Goal: Task Accomplishment & Management: Use online tool/utility

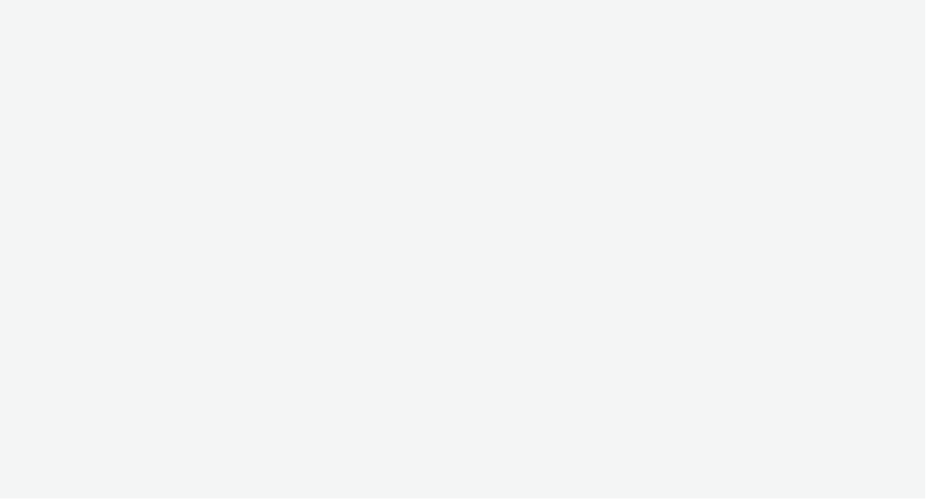
select select "2fc77e36-bb93-4aa3-9dff-dcb08e02eac6"
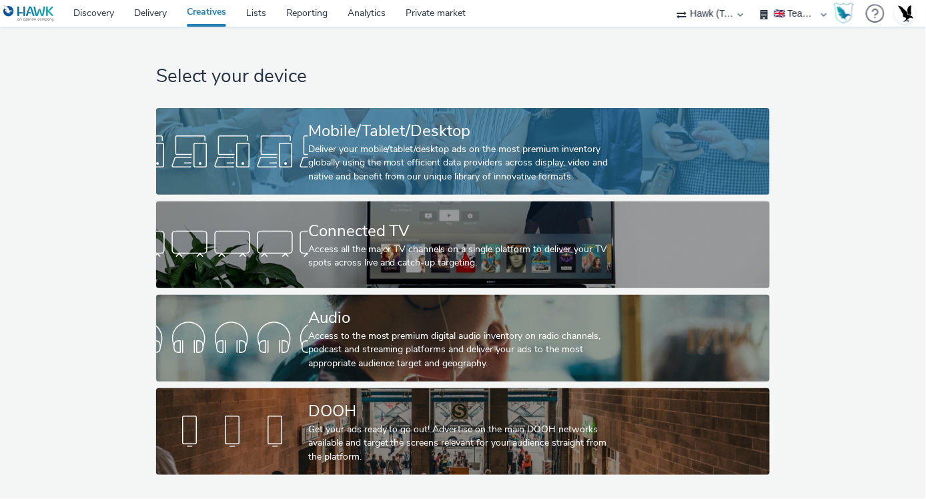
click at [378, 166] on div "Deliver your mobile/tablet/desktop ads on the most premium inventory globally u…" at bounding box center [460, 163] width 304 height 41
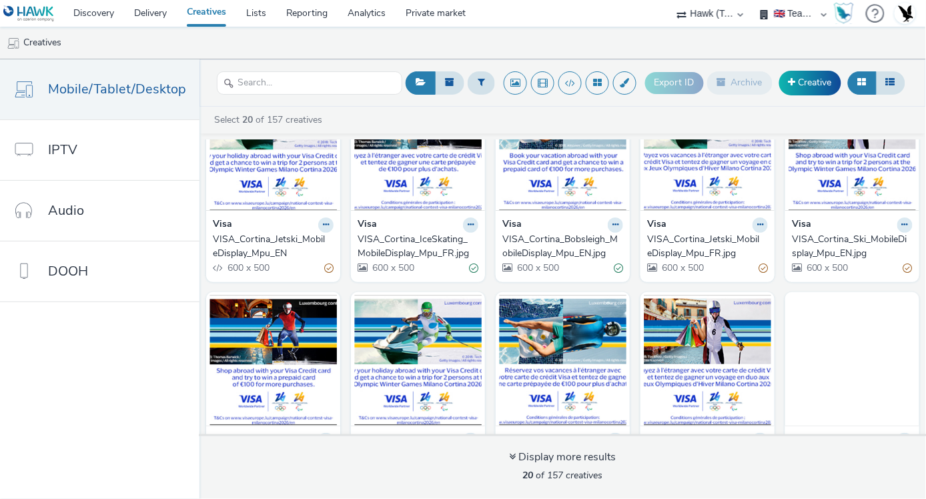
scroll to position [71, 0]
click at [326, 199] on img at bounding box center [273, 144] width 127 height 130
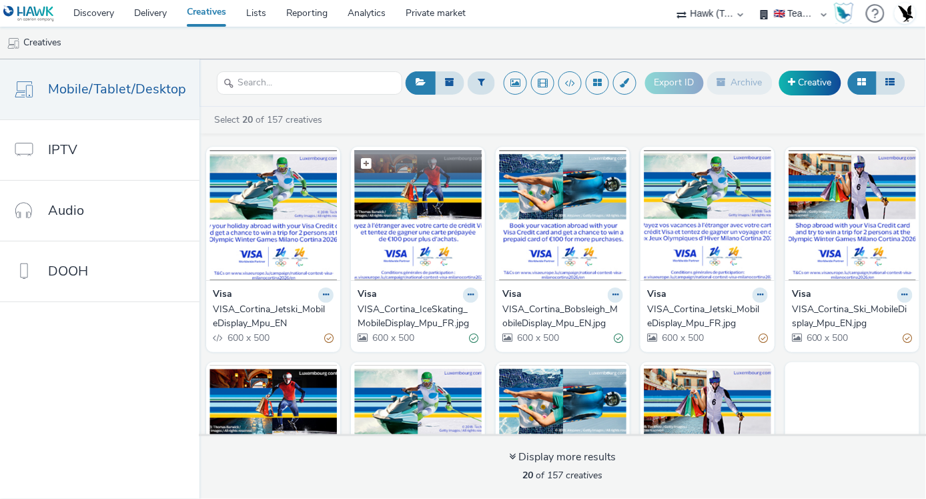
click at [419, 188] on figcaption at bounding box center [417, 171] width 127 height 43
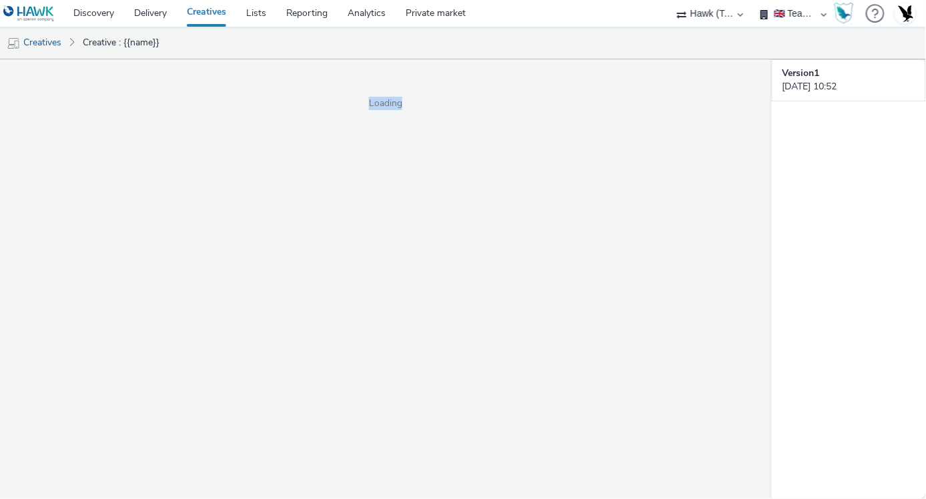
click at [419, 188] on div "Loading" at bounding box center [386, 279] width 772 height 440
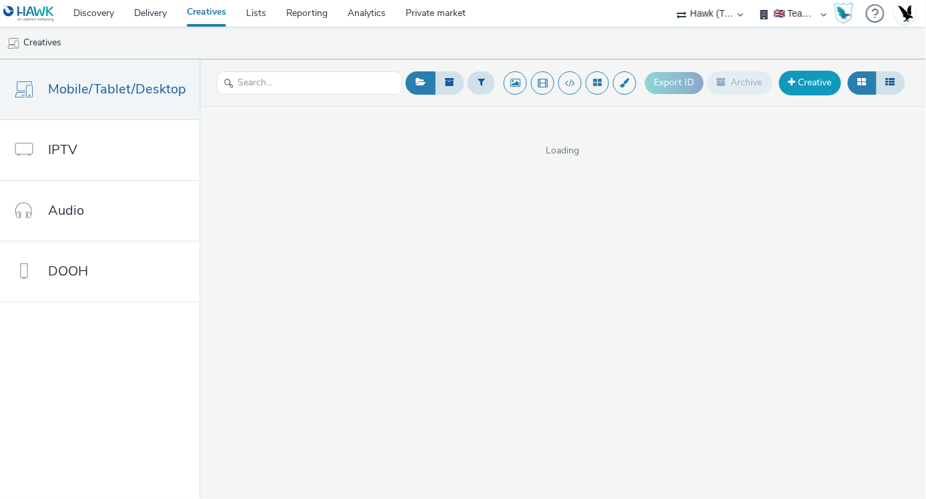
click at [803, 80] on link "Creative" at bounding box center [811, 83] width 62 height 24
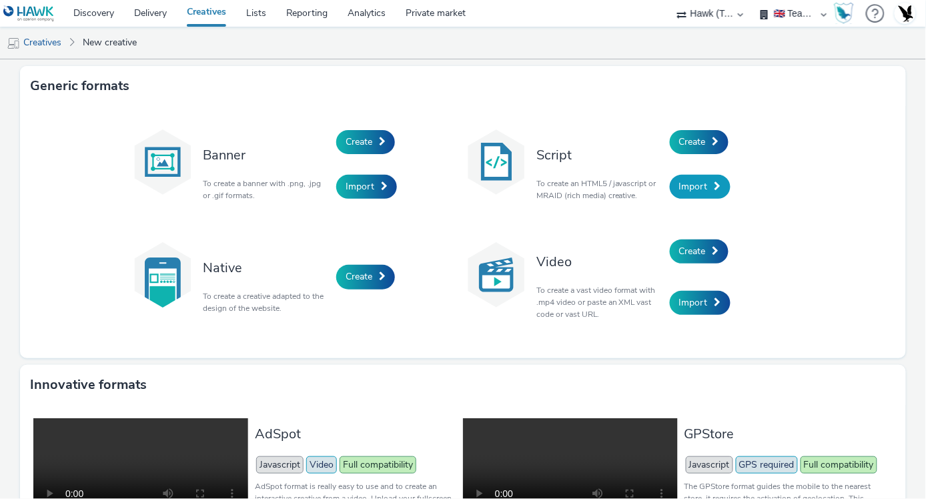
click at [702, 186] on link "Import" at bounding box center [700, 187] width 61 height 24
click at [695, 147] on span "Create" at bounding box center [692, 141] width 27 height 13
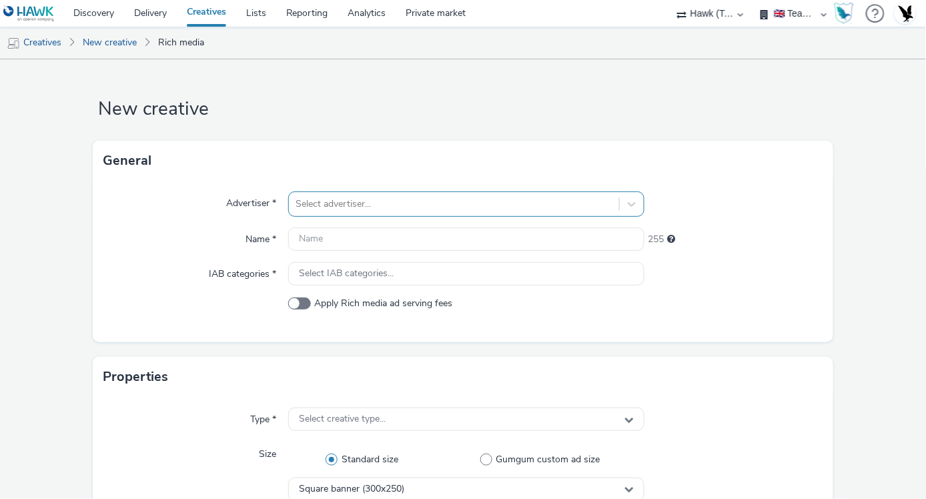
click at [494, 212] on div "Select advertiser..." at bounding box center [454, 204] width 330 height 21
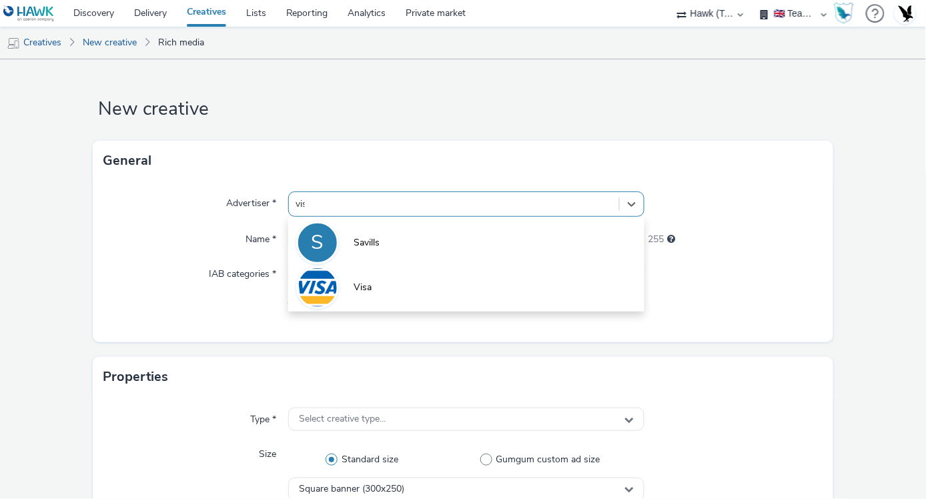
type input "visa"
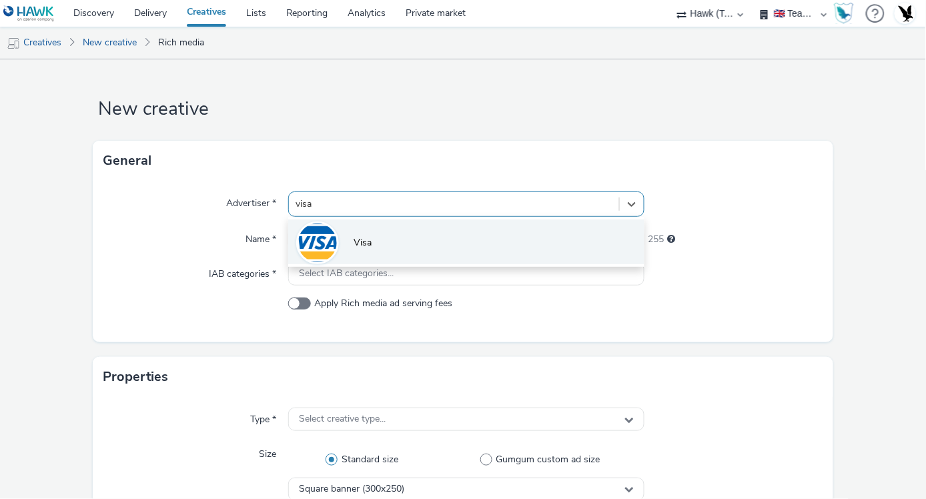
click at [462, 226] on li "Visa" at bounding box center [466, 242] width 356 height 45
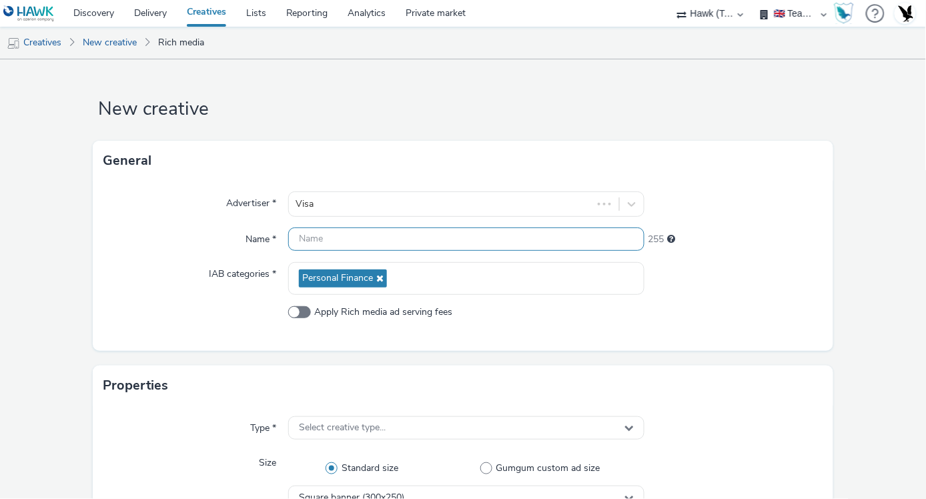
click at [439, 238] on input "text" at bounding box center [466, 239] width 356 height 23
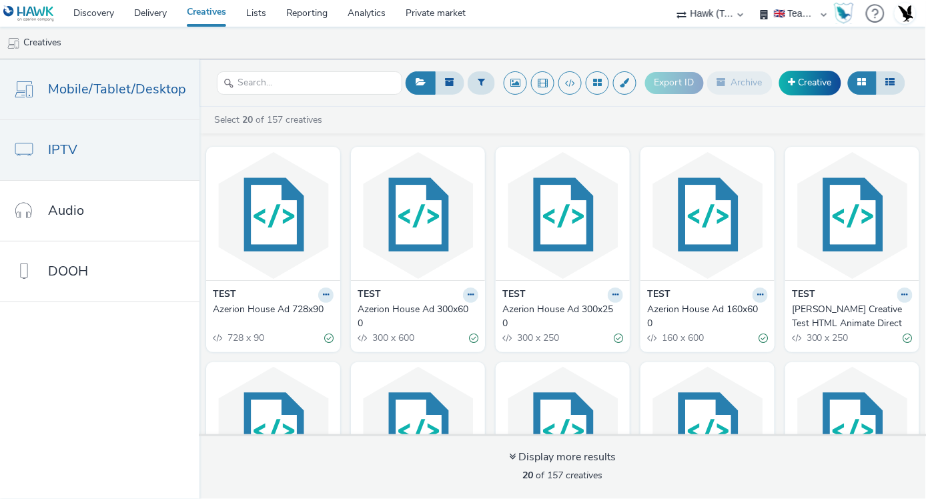
click at [141, 147] on link "IPTV" at bounding box center [100, 150] width 200 height 60
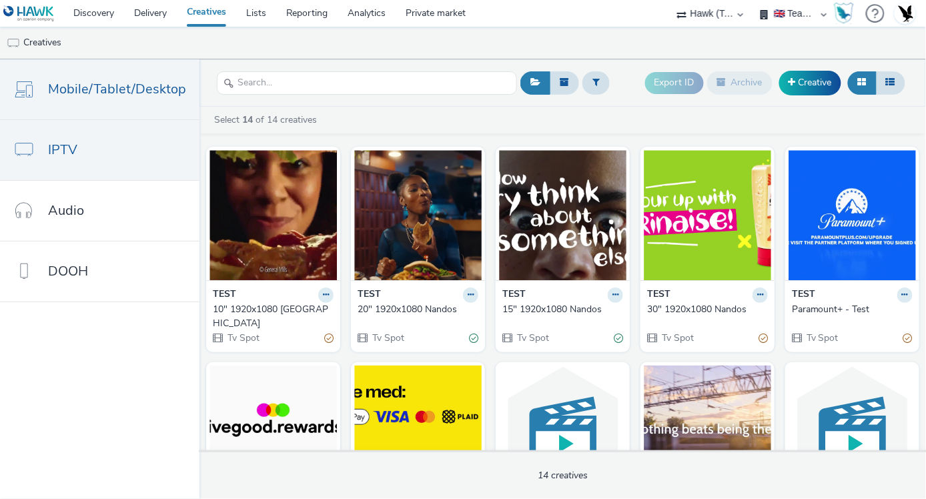
click at [151, 100] on link "Mobile/Tablet/Desktop" at bounding box center [100, 89] width 200 height 60
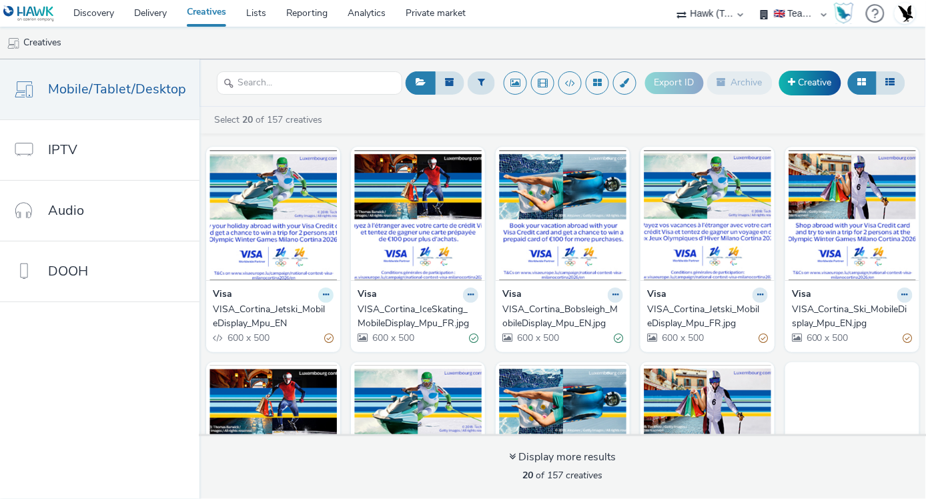
click at [334, 300] on button at bounding box center [325, 295] width 15 height 15
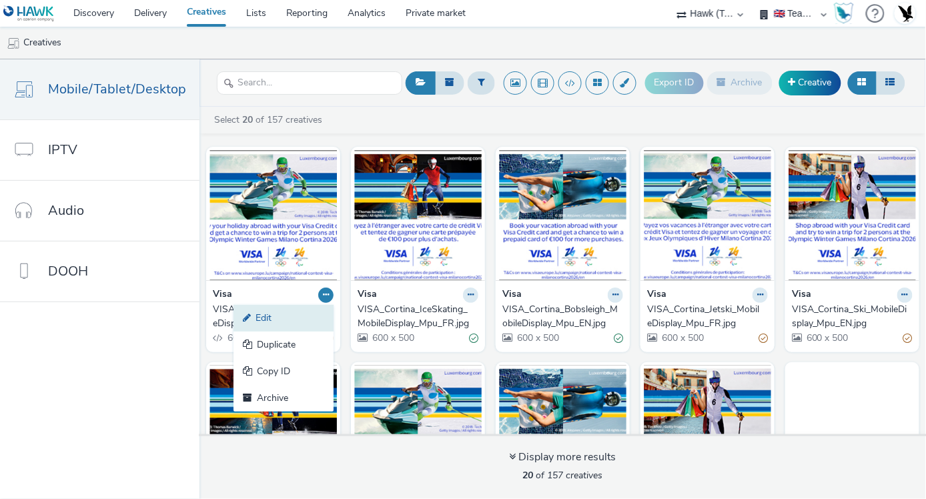
click at [334, 314] on link "Edit" at bounding box center [284, 318] width 100 height 27
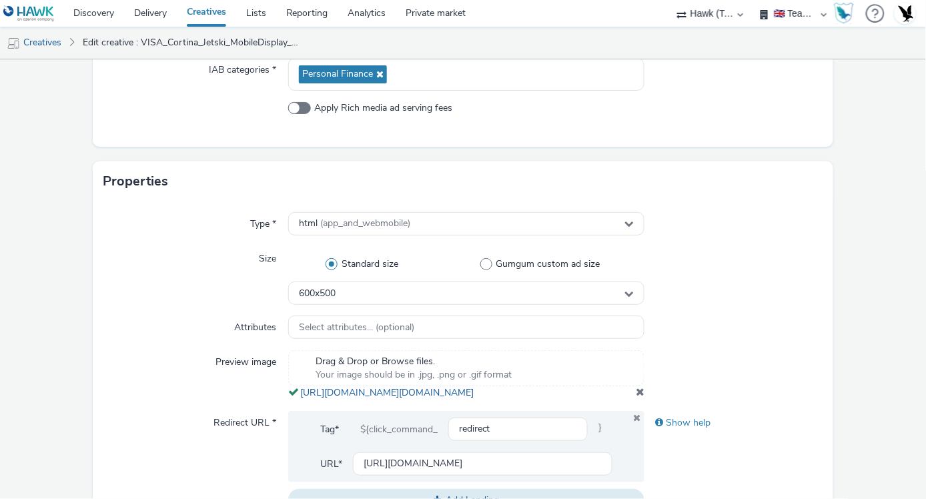
scroll to position [205, 0]
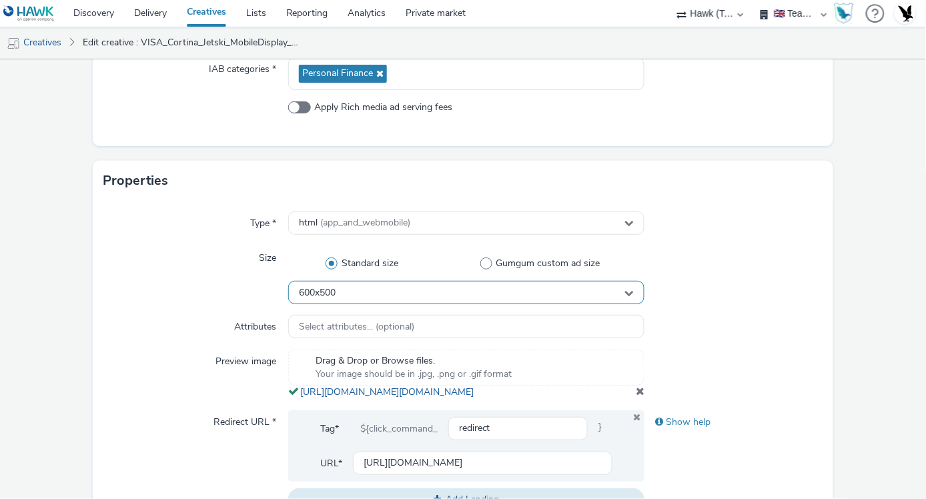
click at [398, 294] on div "600x500" at bounding box center [466, 292] width 356 height 23
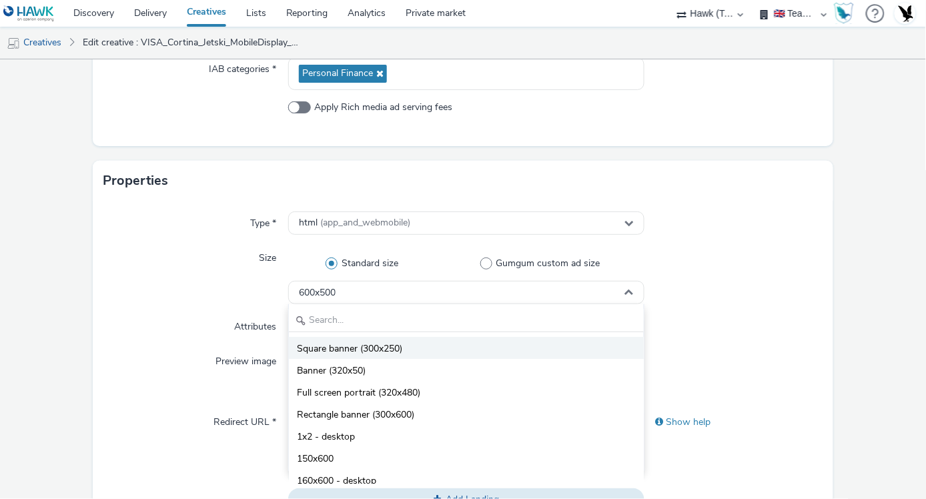
click at [459, 354] on li "Square banner (300x250)" at bounding box center [466, 348] width 355 height 22
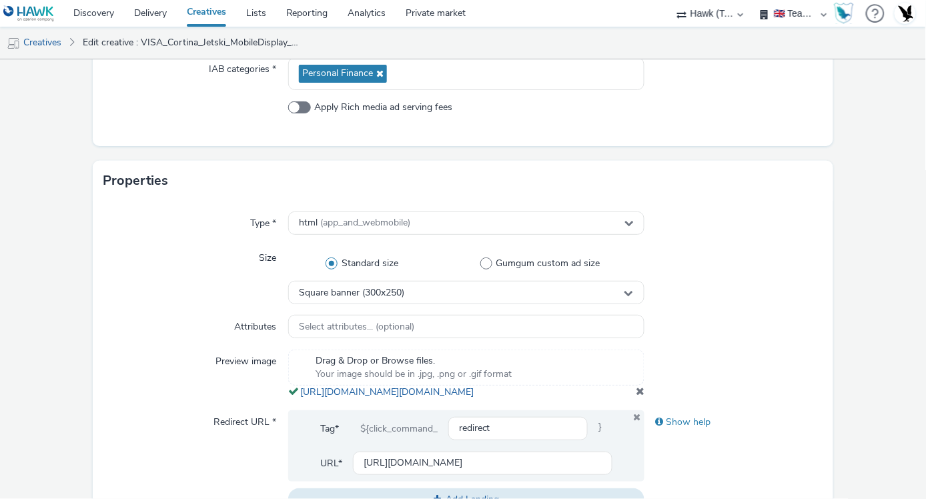
click at [459, 354] on span "Drag & Drop or Browse files." at bounding box center [414, 360] width 197 height 13
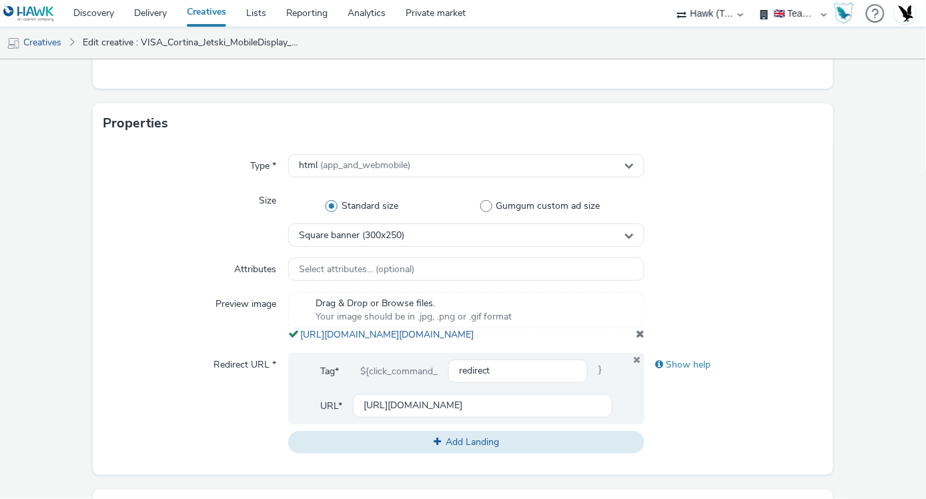
scroll to position [264, 0]
drag, startPoint x: 629, startPoint y: 269, endPoint x: 692, endPoint y: 255, distance: 64.3
click at [692, 255] on div "Type * html (app_and_webmobile) Size Standard size Gumgum custom ad size Square…" at bounding box center [463, 308] width 741 height 332
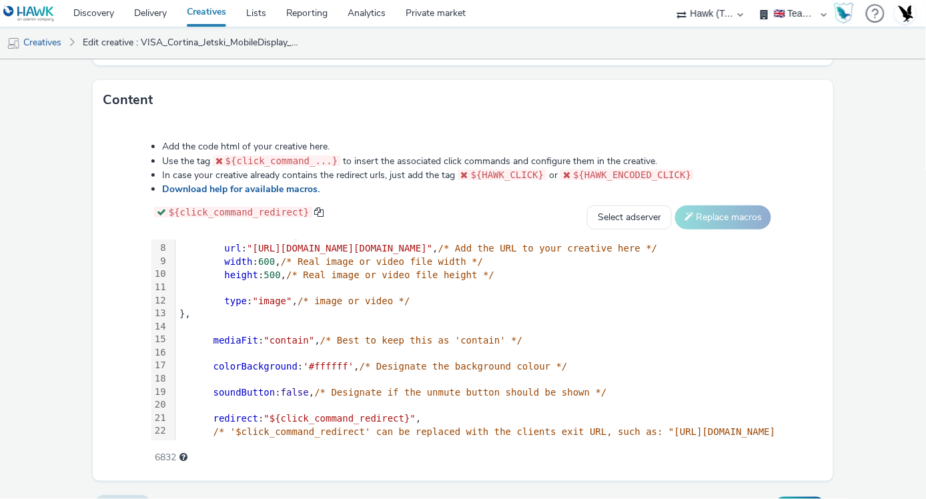
scroll to position [93, 0]
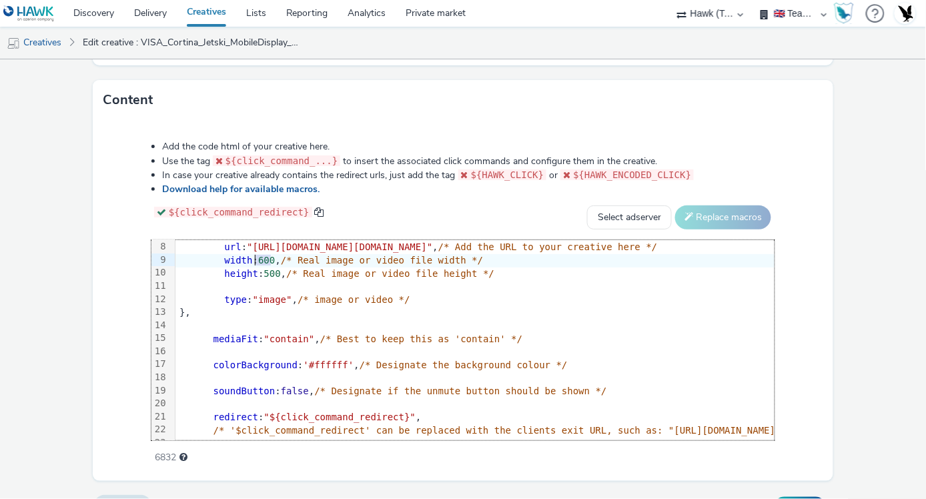
drag, startPoint x: 268, startPoint y: 289, endPoint x: 255, endPoint y: 288, distance: 13.4
click at [258, 266] on span "600" at bounding box center [266, 260] width 17 height 11
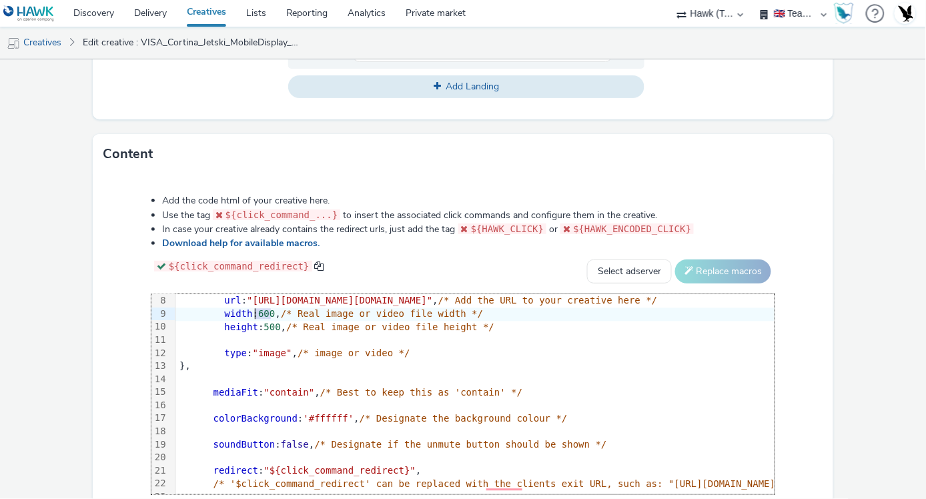
scroll to position [617, 0]
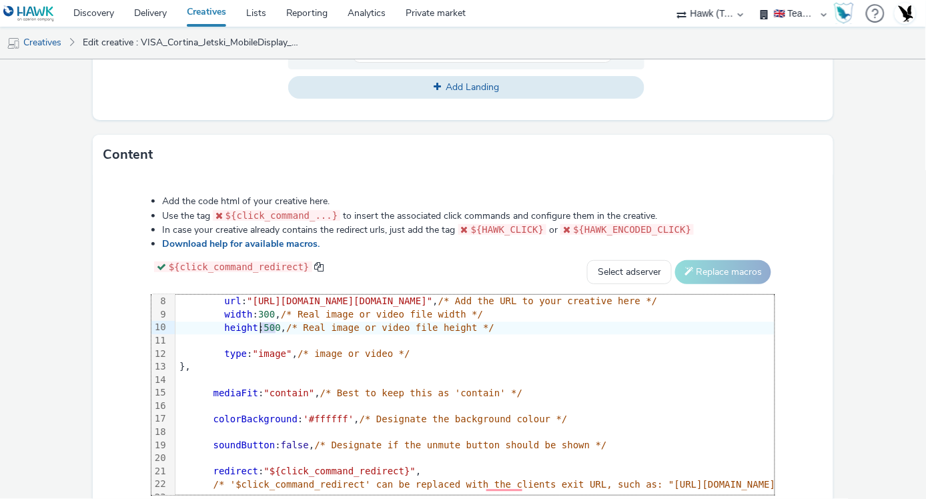
drag, startPoint x: 274, startPoint y: 354, endPoint x: 259, endPoint y: 354, distance: 15.3
click at [259, 336] on div "height : 500 , /* Real image or video file height */" at bounding box center [695, 328] width 1038 height 13
click at [597, 362] on div "type : "image" , /* image or video */" at bounding box center [695, 354] width 1038 height 13
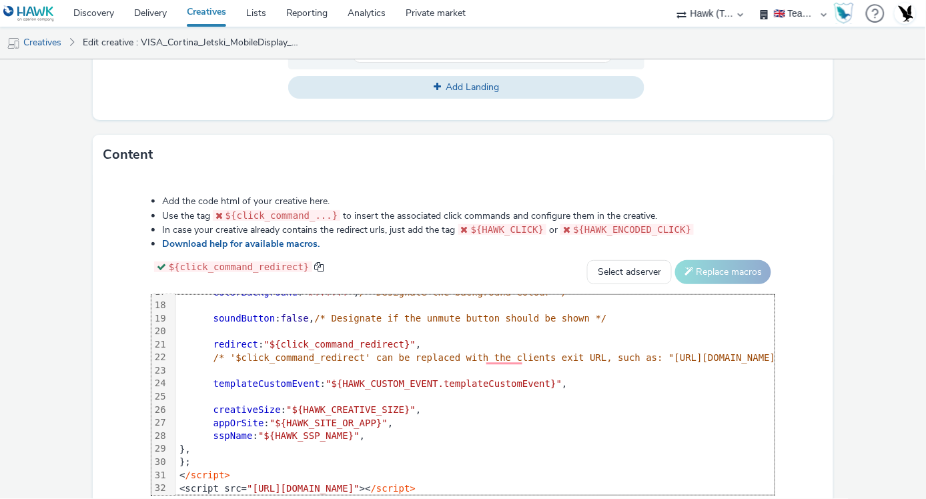
scroll to position [236, 0]
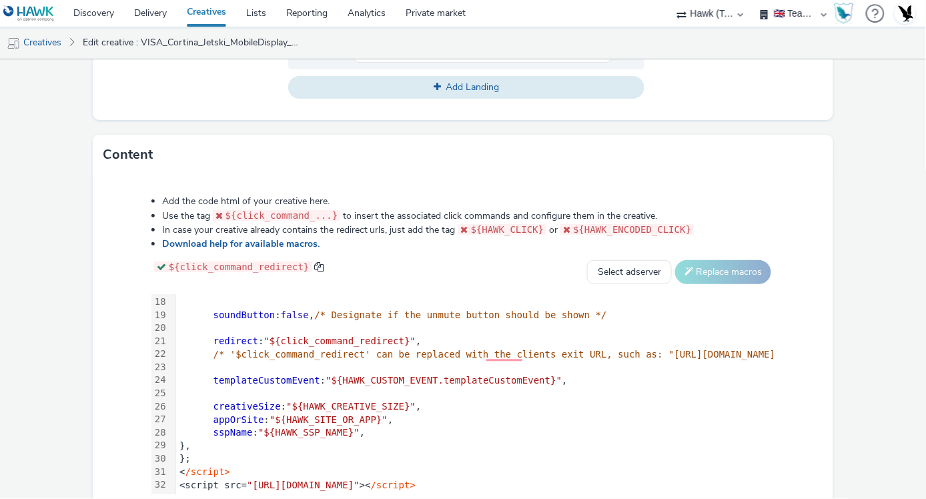
click at [844, 188] on form "Edit creative General Advertiser * Visa Name * VISA_Cortina_Jetski_MobileDispla…" at bounding box center [463, 13] width 926 height 1143
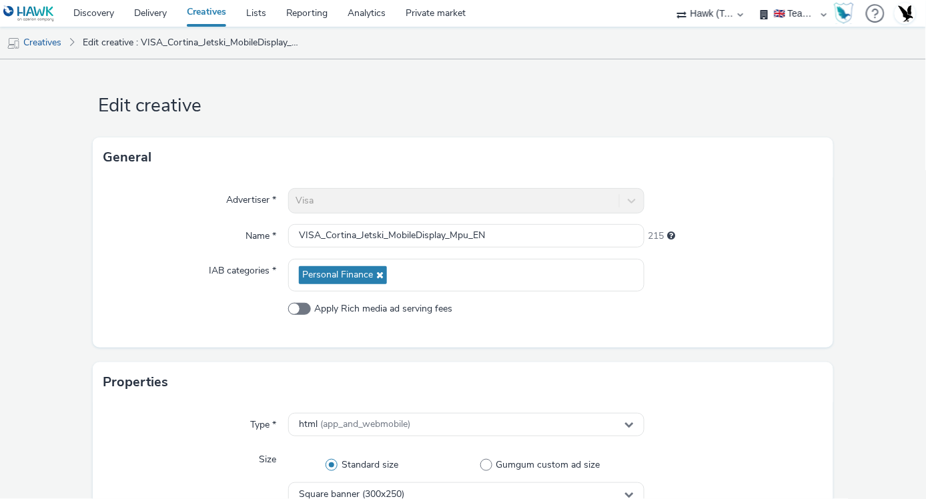
scroll to position [0, 0]
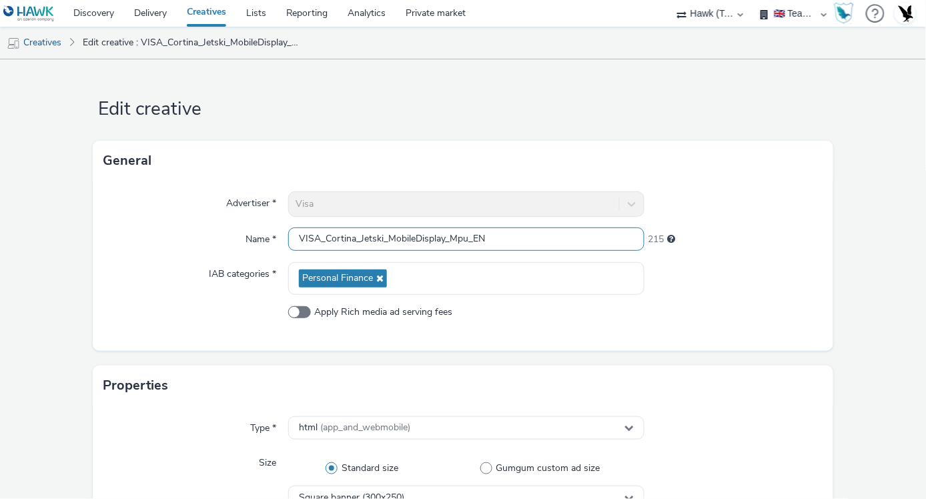
drag, startPoint x: 465, startPoint y: 238, endPoint x: 454, endPoint y: 238, distance: 10.0
click at [454, 238] on input "VISA_Cortina_Jetski_MobileDisplay_Mpu_EN" at bounding box center [466, 239] width 356 height 23
type input "VISA_Cortina_Jetski_MobileDisplay_MPU_EN"
click at [815, 324] on div "Advertiser * Visa Name * VISA_Cortina_Jetski_MobileDisplay_MPU_EN 215 IAB categ…" at bounding box center [463, 266] width 741 height 170
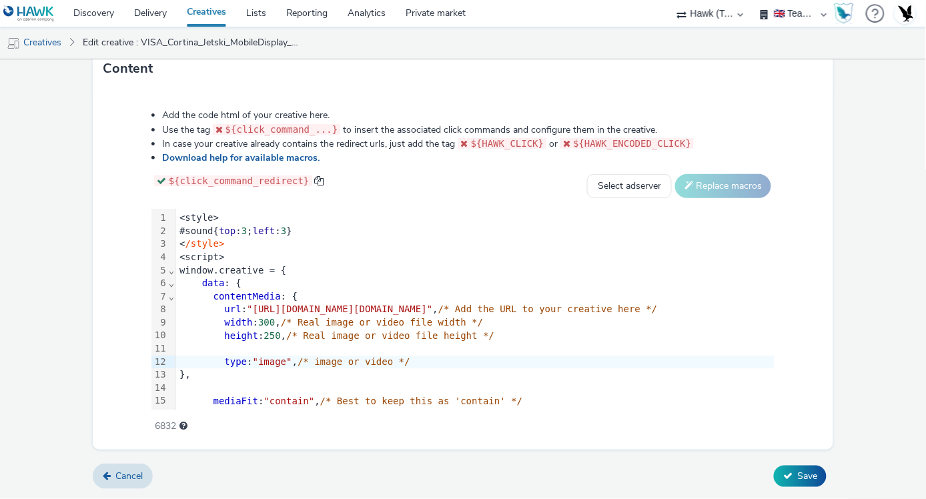
scroll to position [729, 0]
click at [798, 473] on span "Save" at bounding box center [808, 476] width 20 height 13
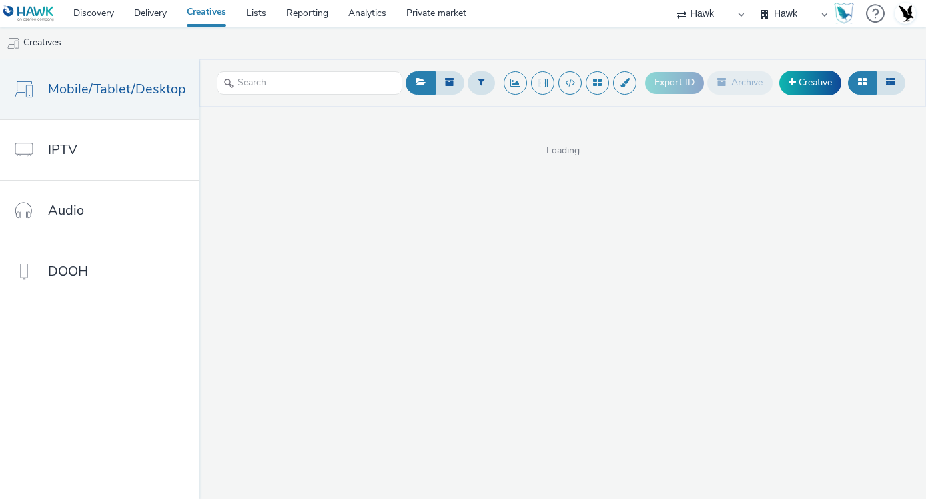
select select "11a7df10-284f-415c-b52a-427acf4c31ae"
select select "2fc77e36-bb93-4aa3-9dff-dcb08e02eac6"
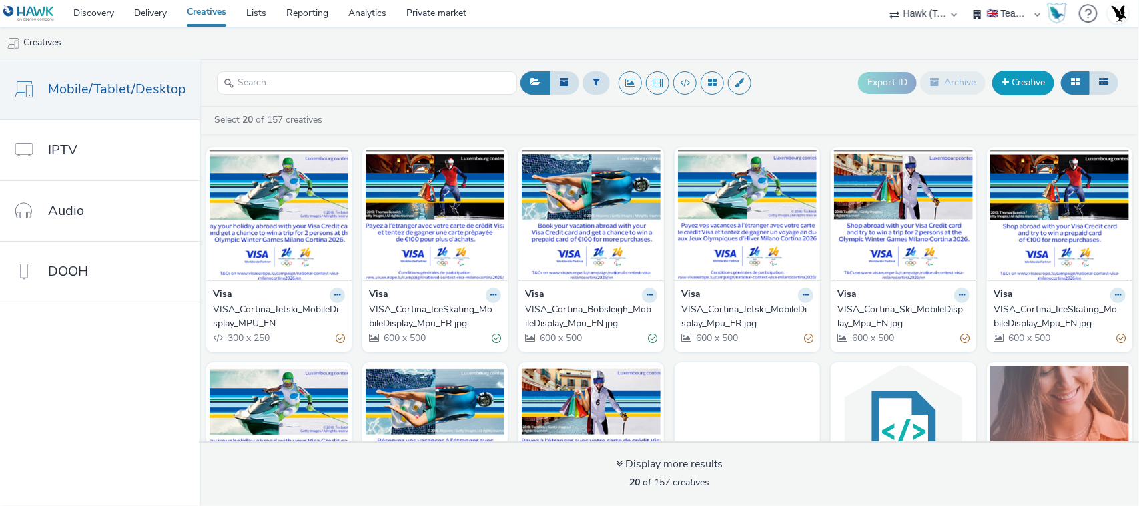
click at [926, 92] on link "Creative" at bounding box center [1023, 83] width 62 height 24
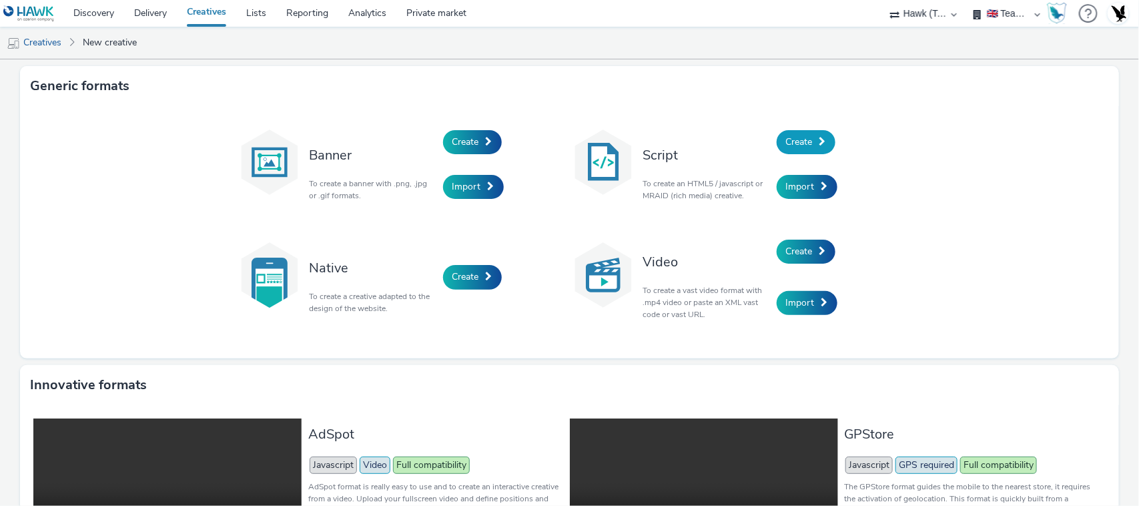
click at [790, 149] on link "Create" at bounding box center [806, 142] width 59 height 24
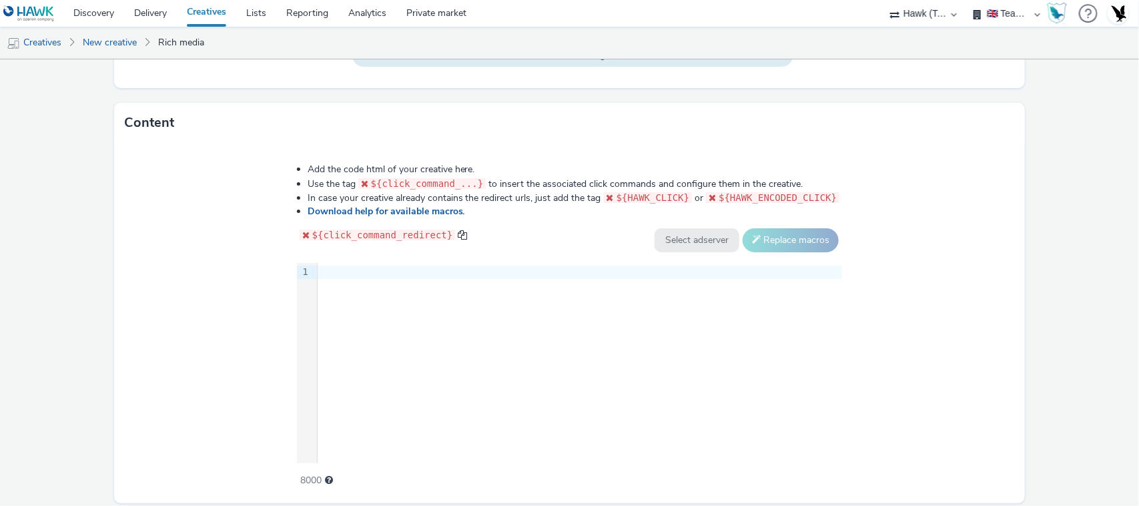
scroll to position [673, 0]
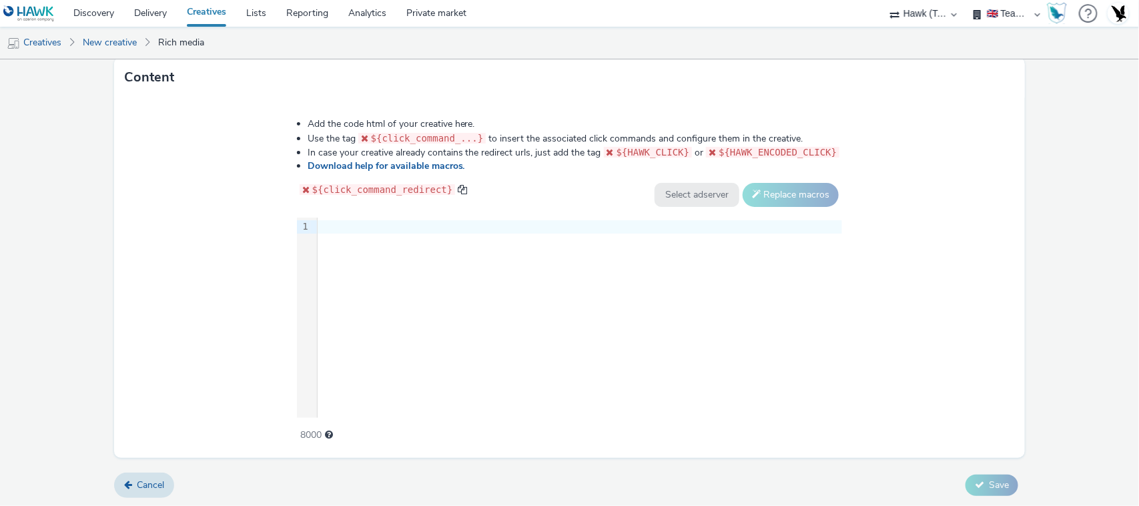
click at [579, 319] on div "9 1 ›" at bounding box center [570, 318] width 546 height 200
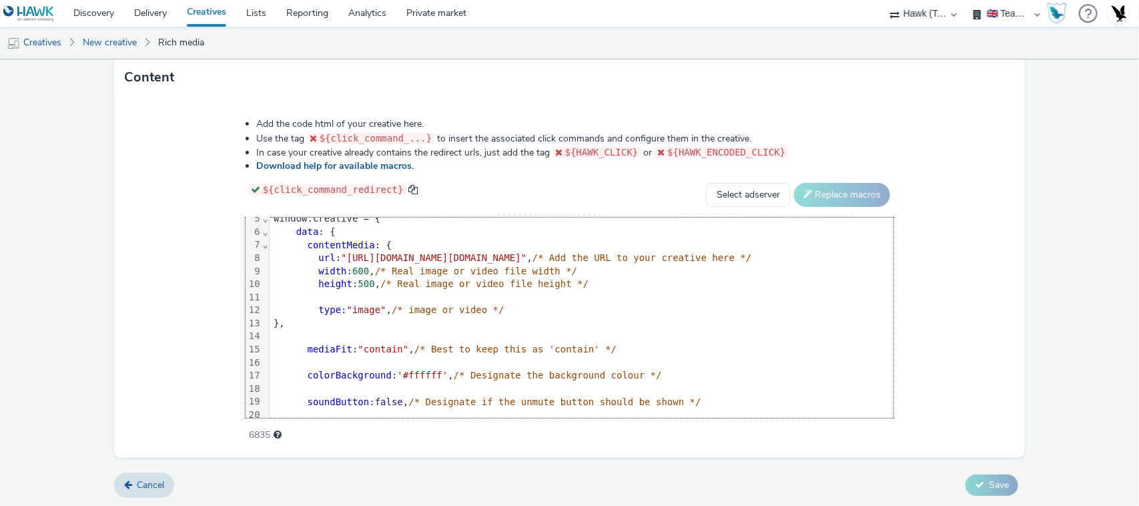
scroll to position [58, 0]
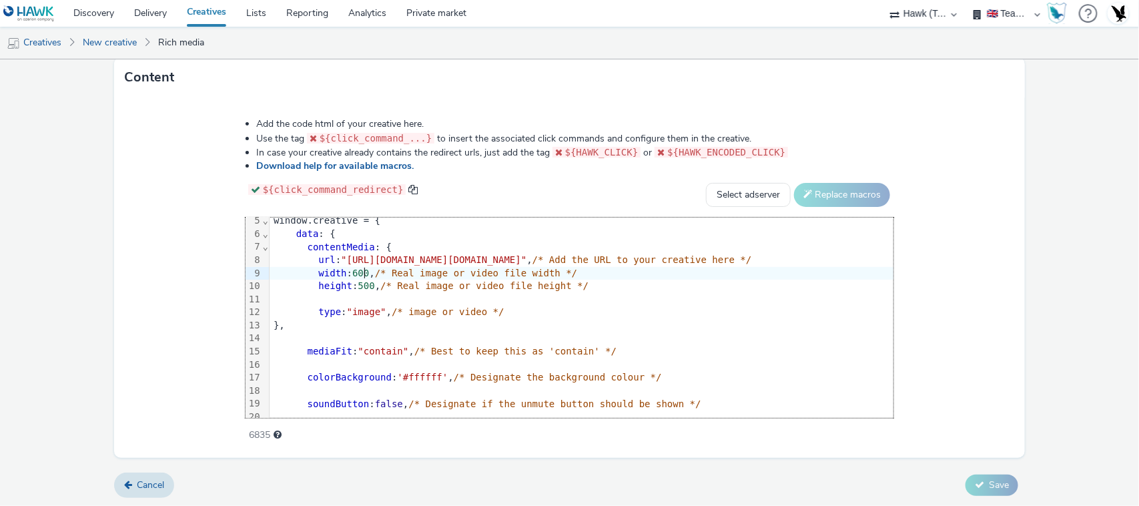
click at [352, 269] on span "600" at bounding box center [360, 273] width 17 height 11
click at [296, 288] on div "height : 500 , /* Real image or video file height */" at bounding box center [781, 286] width 1022 height 13
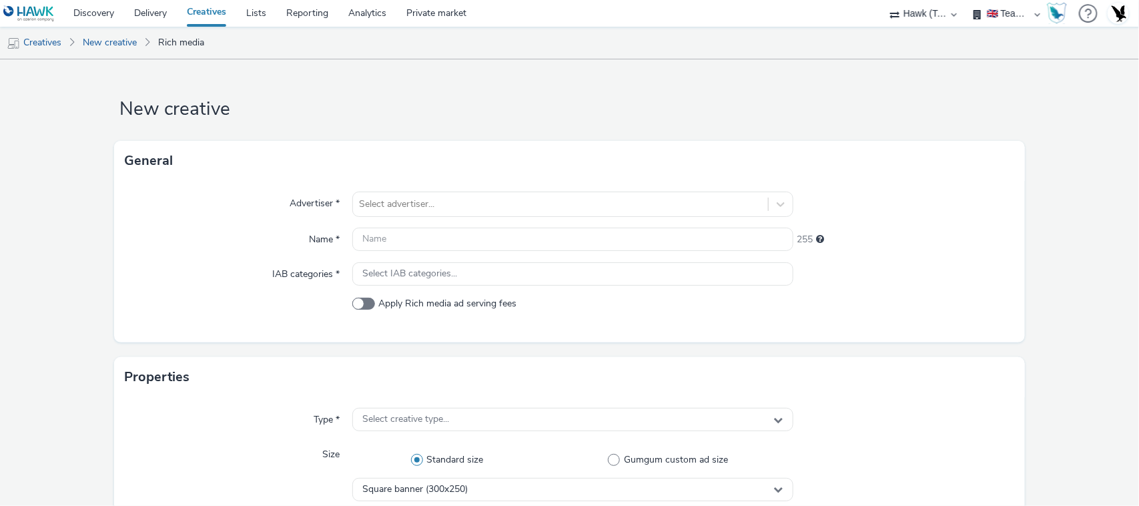
scroll to position [1, 0]
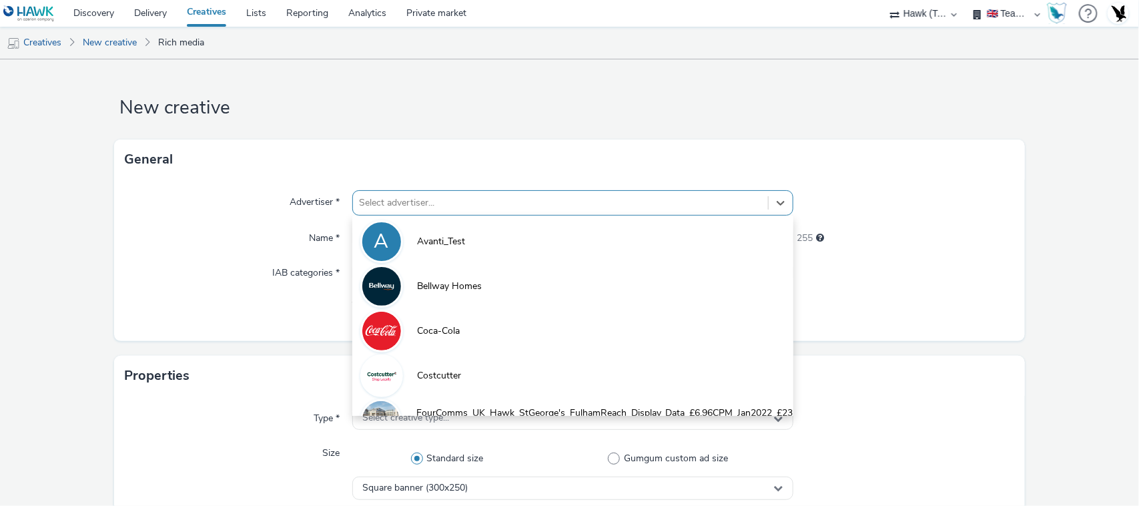
click at [549, 206] on div at bounding box center [561, 203] width 402 height 16
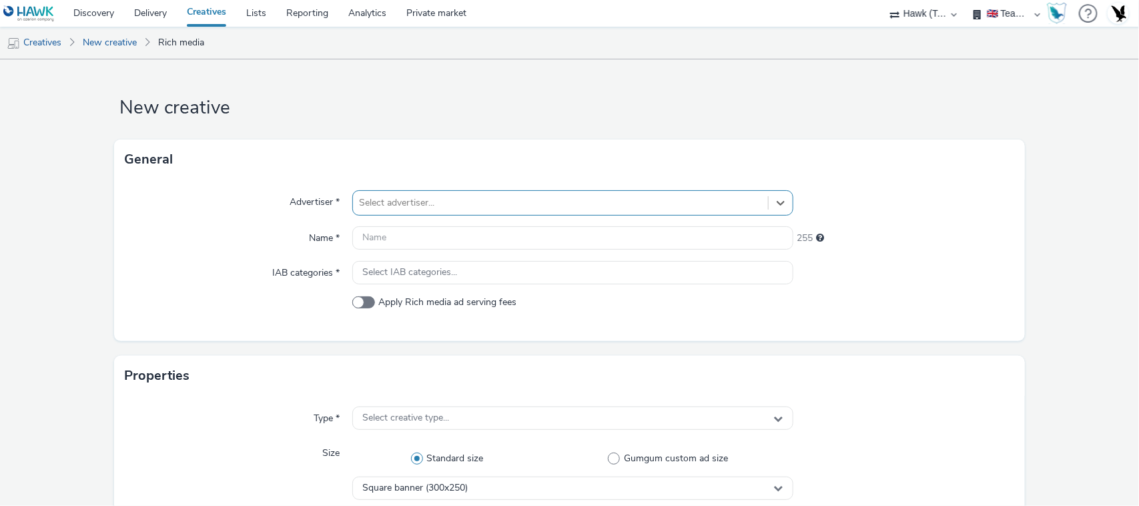
click at [549, 206] on div at bounding box center [561, 203] width 402 height 16
type input "visa"
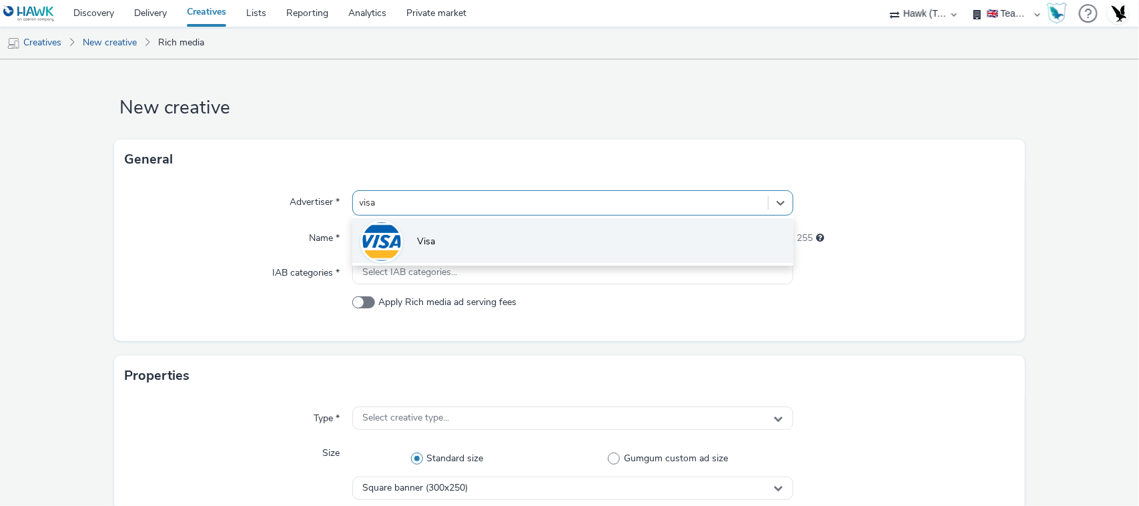
click at [531, 222] on li "Visa" at bounding box center [573, 240] width 442 height 45
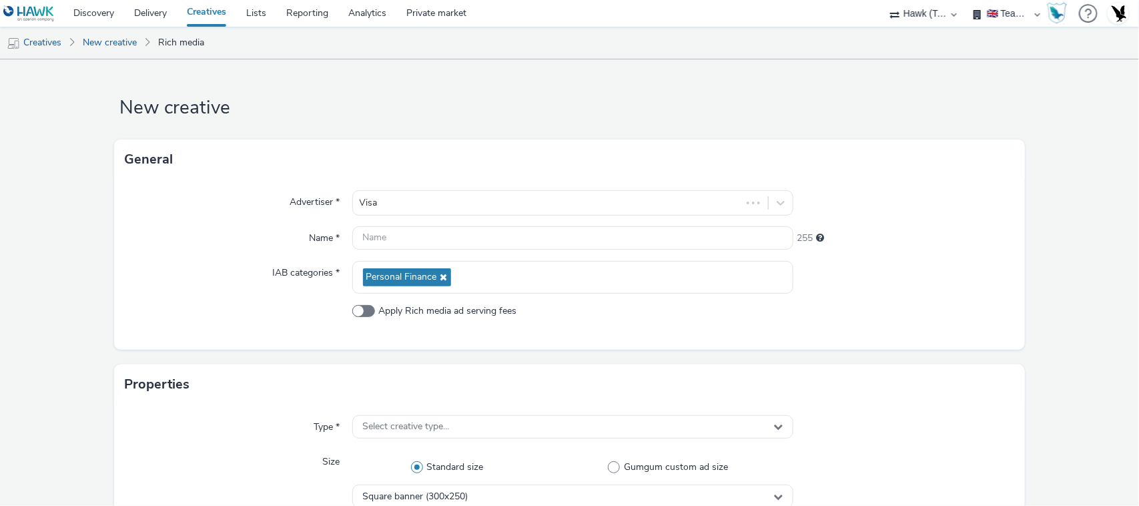
click at [388, 238] on input "text" at bounding box center [573, 237] width 442 height 23
paste input "LUX_Visa_VisaMilanoCortina_Hawk_HTML_NonExp_Static_300x250_MPU_August2025"
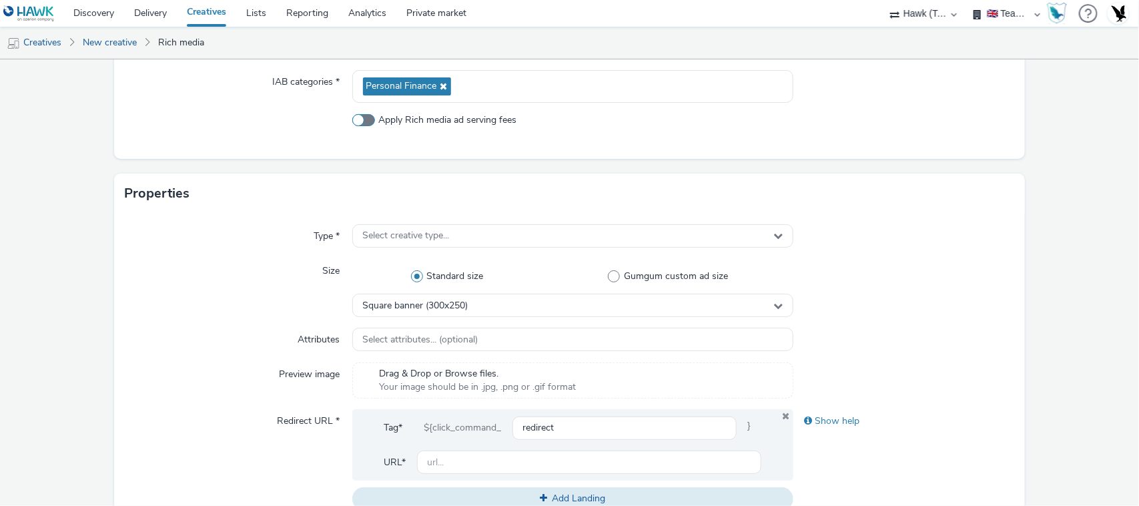
scroll to position [194, 0]
type input "LUX_Visa_VisaMilanoCortina_Hawk_HTML_NonExp_Static_300x250_MPU_August2025"
click at [569, 232] on div "Select creative type..." at bounding box center [573, 234] width 442 height 23
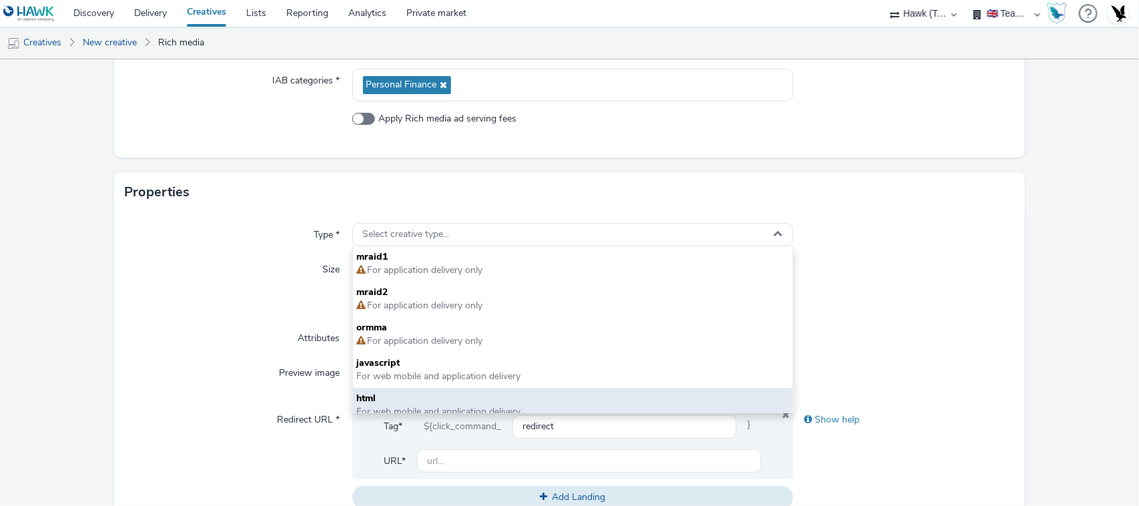
click at [516, 395] on span "html" at bounding box center [573, 398] width 432 height 13
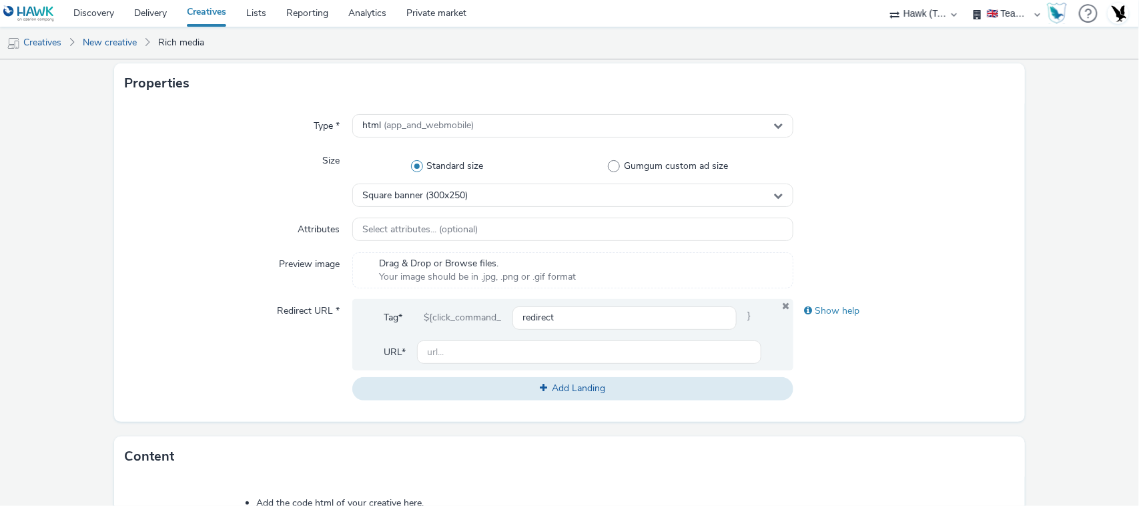
scroll to position [304, 0]
click at [554, 342] on input "text" at bounding box center [589, 350] width 345 height 23
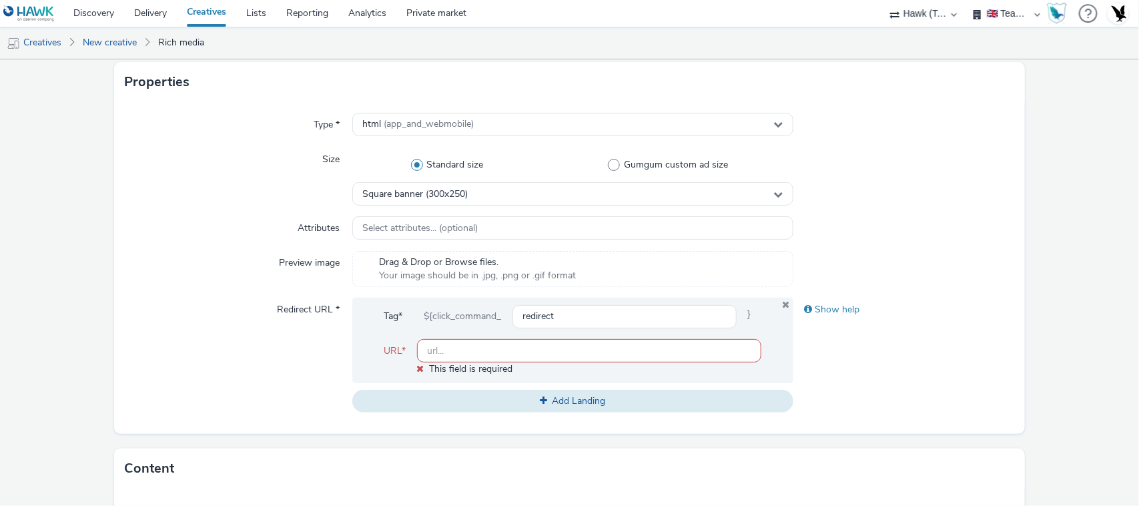
paste input "[URL][DOMAIN_NAME]"
click at [430, 344] on input "text" at bounding box center [589, 350] width 345 height 23
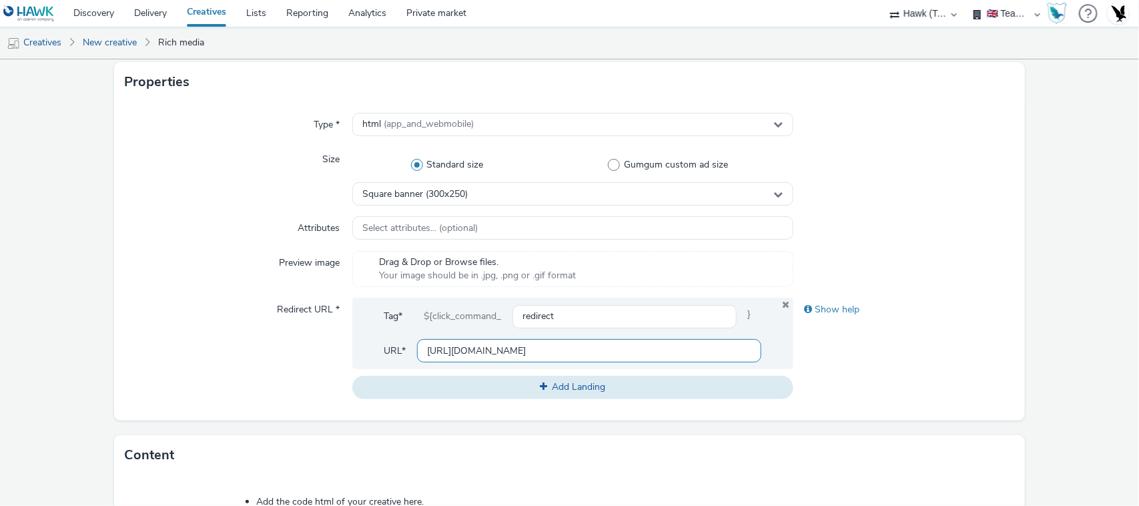
click at [535, 354] on input "[URL][DOMAIN_NAME]" at bounding box center [589, 350] width 345 height 23
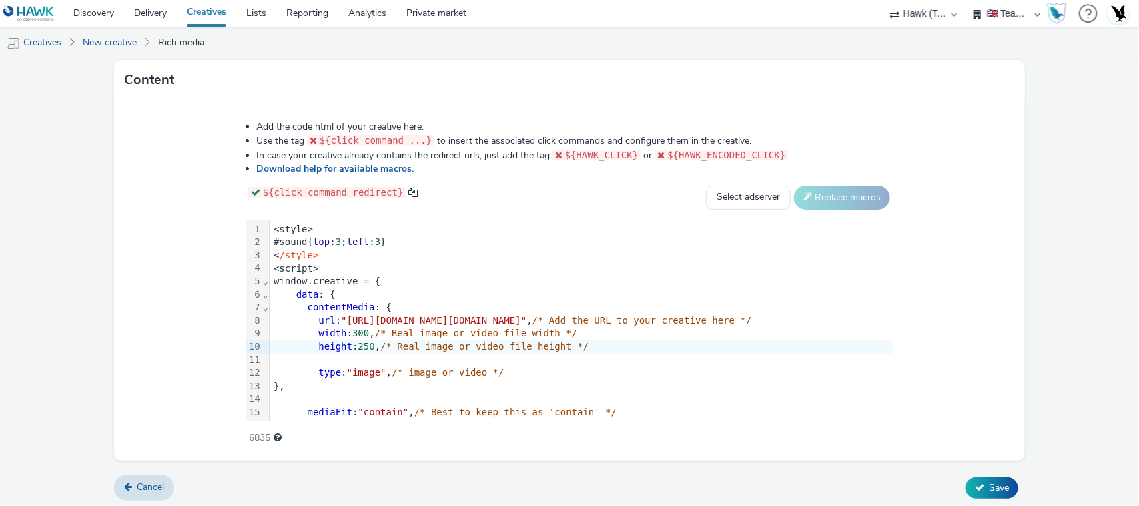
scroll to position [682, 0]
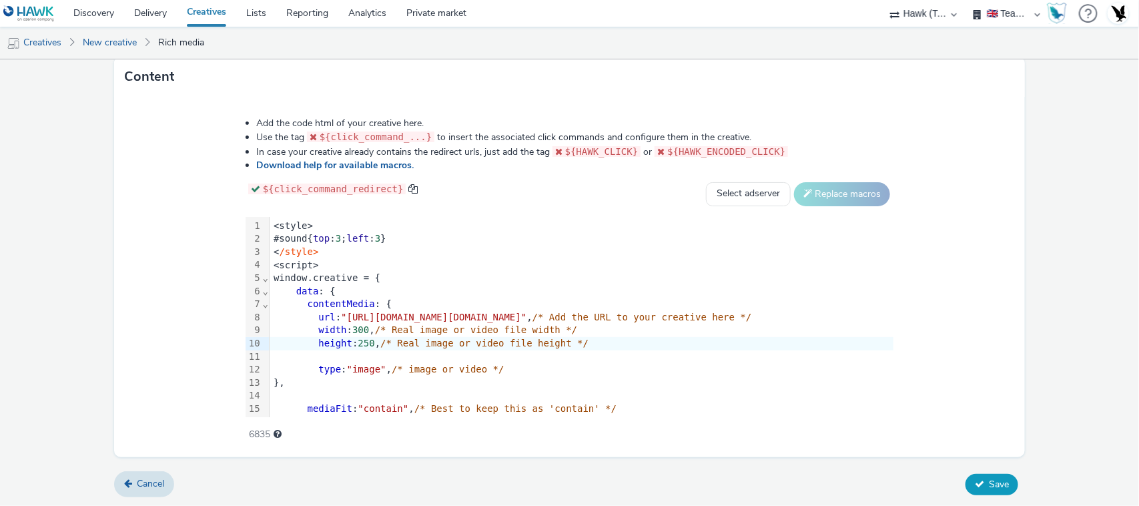
type input "[URL][DOMAIN_NAME]"
click at [926, 478] on span "Save" at bounding box center [999, 484] width 20 height 13
